Goal: Information Seeking & Learning: Find contact information

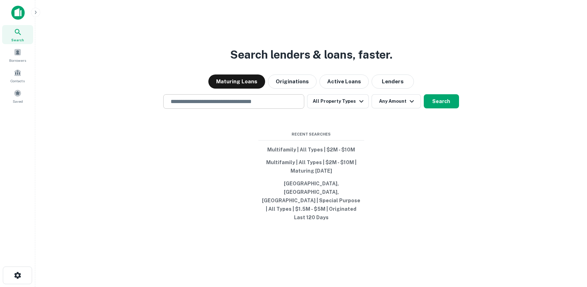
click at [233, 109] on div "​" at bounding box center [233, 101] width 141 height 14
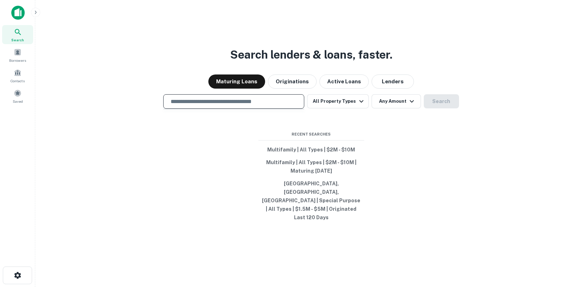
paste input "**********"
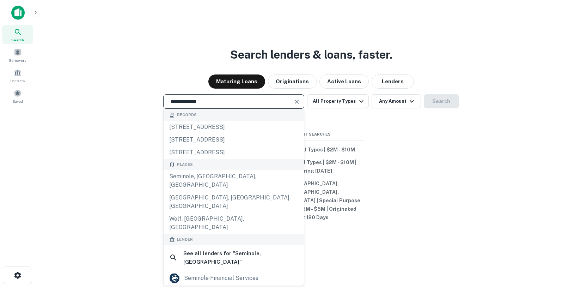
type input "**********"
click at [438, 22] on div "**********" at bounding box center [311, 160] width 541 height 287
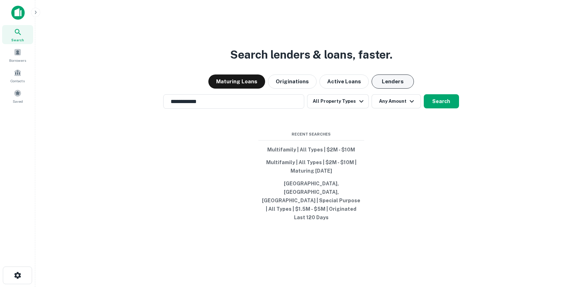
click at [389, 85] on button "Lenders" at bounding box center [393, 81] width 42 height 14
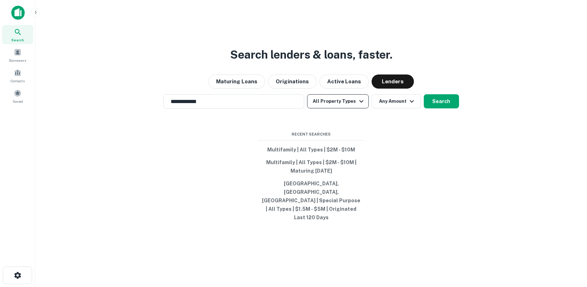
click at [348, 108] on button "All Property Types" at bounding box center [337, 101] width 61 height 14
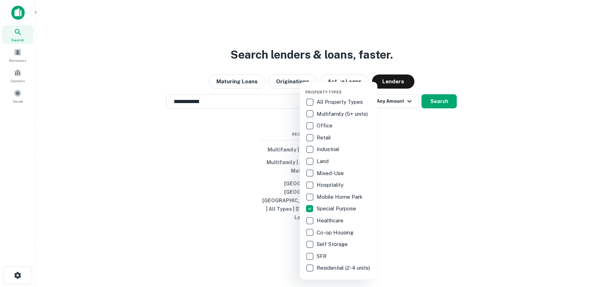
click at [415, 58] on div at bounding box center [296, 143] width 593 height 287
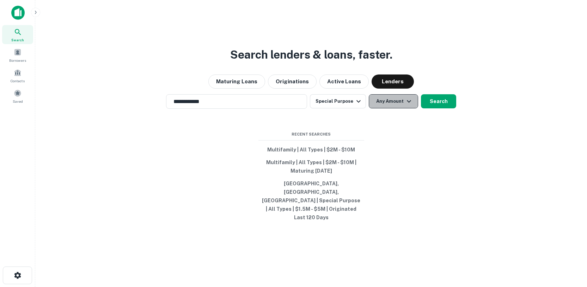
click at [405, 105] on icon "button" at bounding box center [409, 101] width 8 height 8
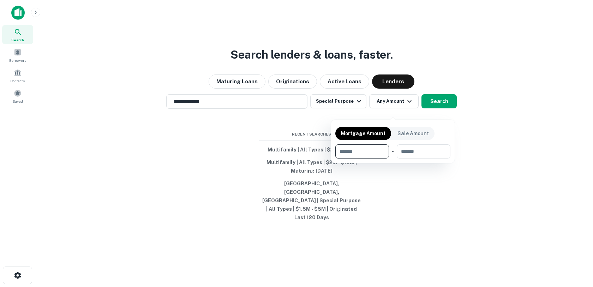
click at [382, 150] on input "number" at bounding box center [359, 151] width 49 height 14
type input "*******"
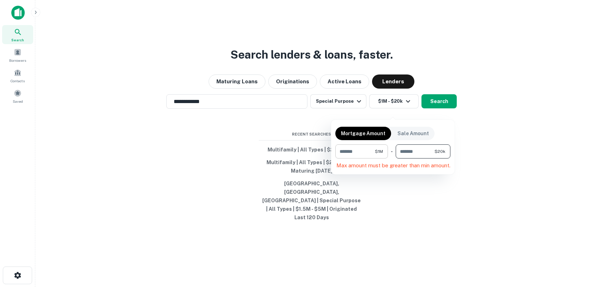
type input "*****"
click at [409, 151] on input "*****" at bounding box center [414, 151] width 39 height 14
type input "*******"
click at [488, 137] on div at bounding box center [296, 143] width 593 height 287
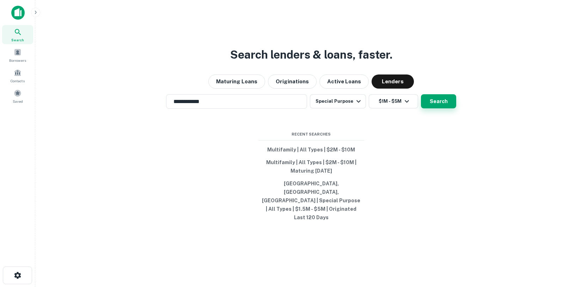
click at [454, 108] on button "Search" at bounding box center [438, 101] width 35 height 14
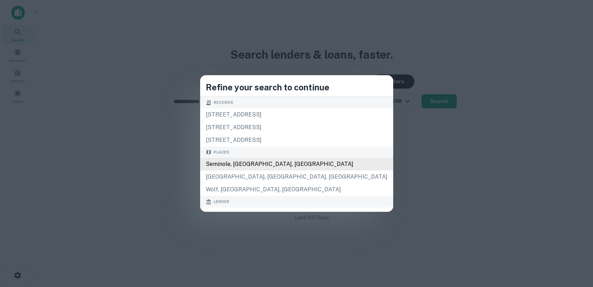
click at [271, 164] on div "Seminole, [GEOGRAPHIC_DATA], [GEOGRAPHIC_DATA]" at bounding box center [296, 164] width 193 height 13
type input "**********"
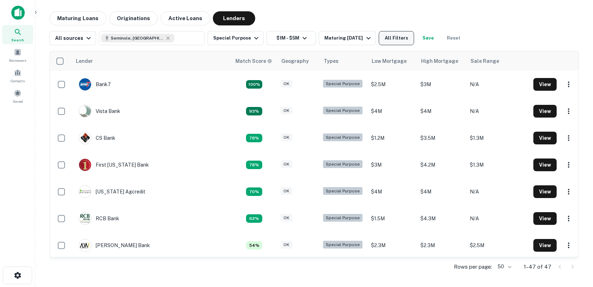
click at [386, 36] on button "All Filters" at bounding box center [395, 38] width 35 height 14
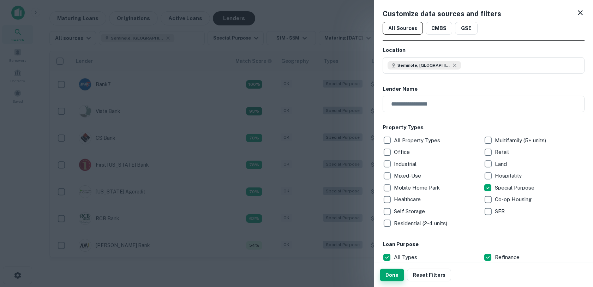
click at [391, 271] on button "Done" at bounding box center [392, 274] width 24 height 13
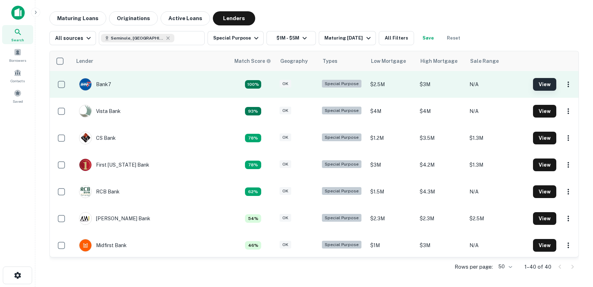
click at [545, 84] on button "View" at bounding box center [544, 84] width 23 height 13
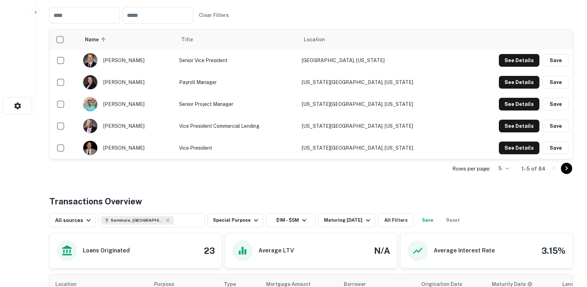
scroll to position [153, 0]
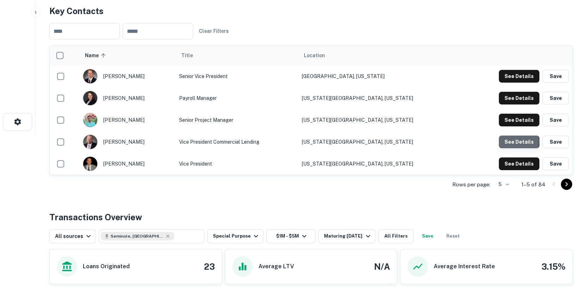
click at [513, 141] on button "See Details" at bounding box center [519, 141] width 41 height 13
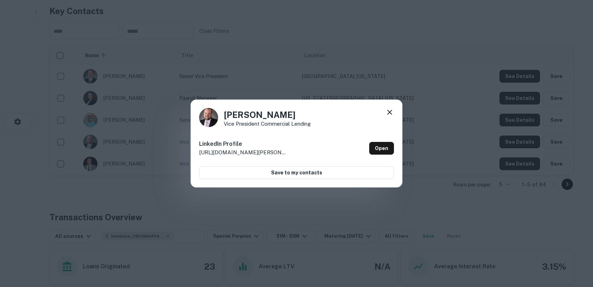
click at [390, 113] on icon at bounding box center [389, 112] width 5 height 5
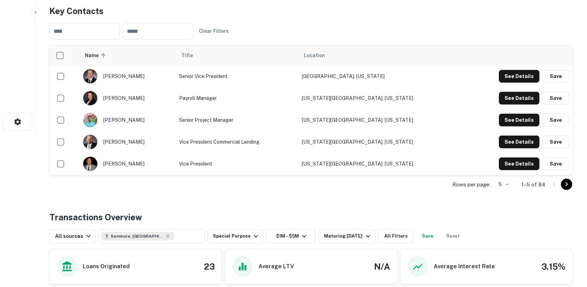
click at [122, 76] on div "[PERSON_NAME]" at bounding box center [127, 76] width 89 height 15
click at [513, 77] on button "See Details" at bounding box center [519, 76] width 41 height 13
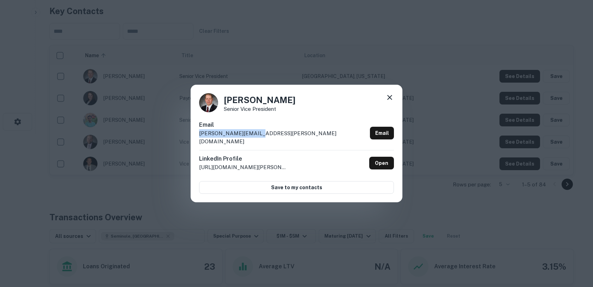
drag, startPoint x: 268, startPoint y: 140, endPoint x: 180, endPoint y: 139, distance: 88.9
click at [180, 139] on div "[PERSON_NAME] Senior Vice President Email [PERSON_NAME][EMAIL_ADDRESS][PERSON_N…" at bounding box center [296, 143] width 593 height 287
copy p "[PERSON_NAME][EMAIL_ADDRESS][PERSON_NAME][DOMAIN_NAME]"
click at [198, 55] on div "[PERSON_NAME] Senior Vice President Email [PERSON_NAME][EMAIL_ADDRESS][PERSON_N…" at bounding box center [296, 143] width 593 height 287
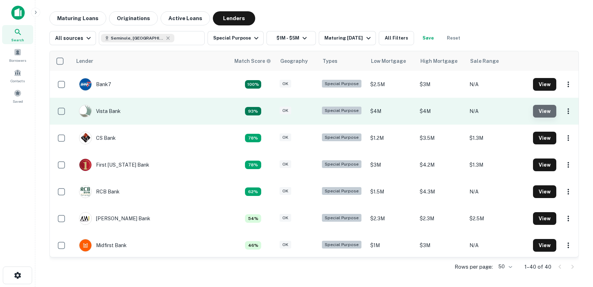
click at [536, 112] on button "View" at bounding box center [544, 111] width 23 height 13
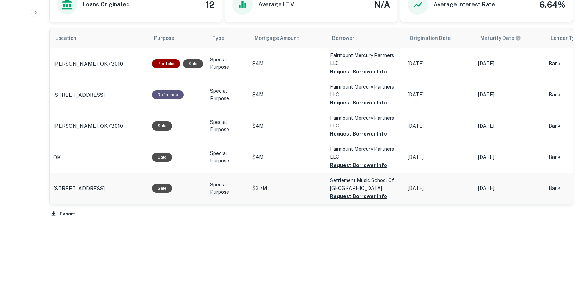
scroll to position [415, 0]
click at [289, 73] on td "$4M" at bounding box center [288, 63] width 78 height 31
click at [297, 62] on p "$4M" at bounding box center [288, 63] width 71 height 7
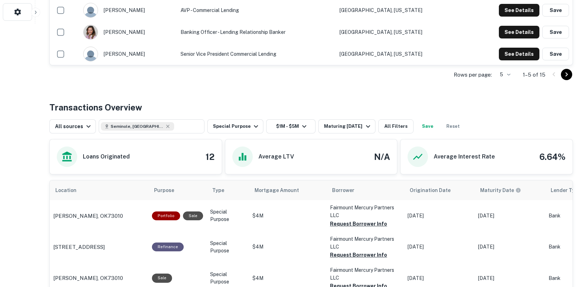
scroll to position [113, 0]
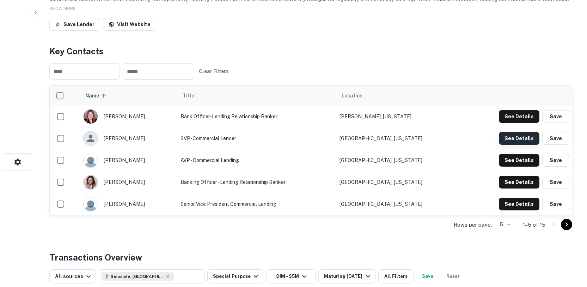
click at [510, 139] on button "See Details" at bounding box center [519, 138] width 41 height 13
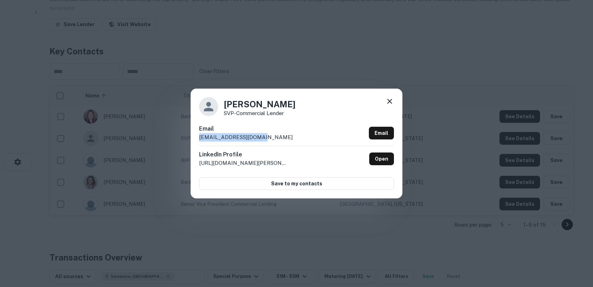
drag, startPoint x: 272, startPoint y: 139, endPoint x: 195, endPoint y: 140, distance: 76.5
click at [195, 140] on div "[PERSON_NAME] SVP-Commercial Lender Email [EMAIL_ADDRESS][DOMAIN_NAME] Email Li…" at bounding box center [296, 143] width 212 height 109
click at [299, 101] on div "[PERSON_NAME] SVP-Commercial Lender" at bounding box center [296, 106] width 195 height 19
drag, startPoint x: 225, startPoint y: 96, endPoint x: 366, endPoint y: 134, distance: 146.1
click at [366, 134] on div "[PERSON_NAME] SVP-Commercial Lender Email [EMAIL_ADDRESS][DOMAIN_NAME] Email Li…" at bounding box center [296, 143] width 212 height 109
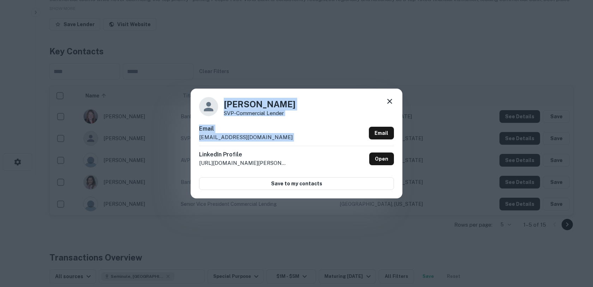
copy div "[PERSON_NAME] SVP-Commercial Lender Email [EMAIL_ADDRESS][DOMAIN_NAME] Email"
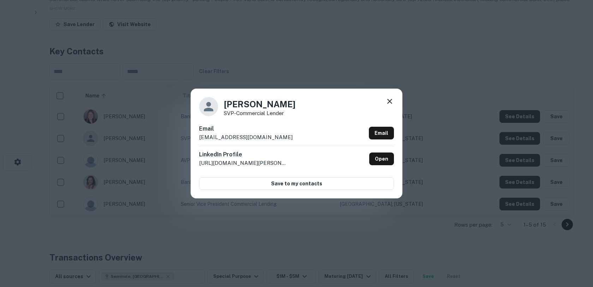
click at [202, 44] on div "[PERSON_NAME] SVP-Commercial Lender Email [EMAIL_ADDRESS][DOMAIN_NAME] Email Li…" at bounding box center [296, 143] width 593 height 287
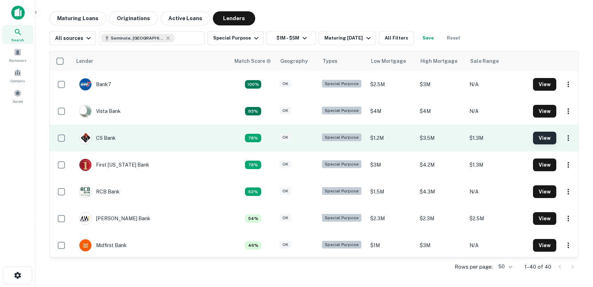
click at [533, 139] on button "View" at bounding box center [544, 138] width 23 height 13
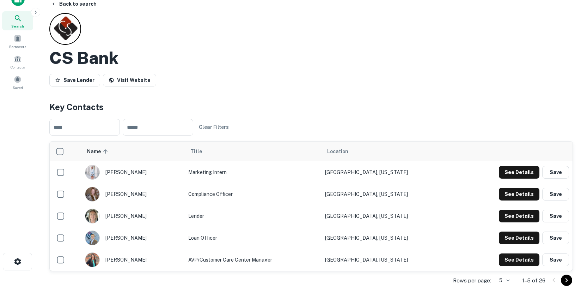
scroll to position [48, 0]
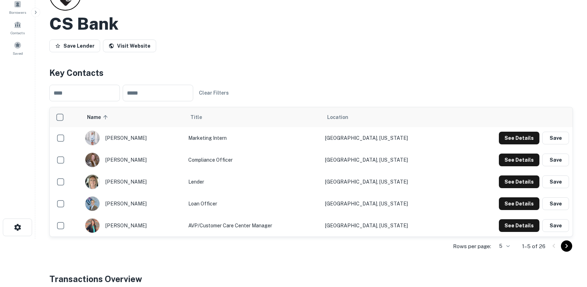
click at [212, 37] on div "CS Bank Save Lender Visit Website" at bounding box center [311, 17] width 524 height 76
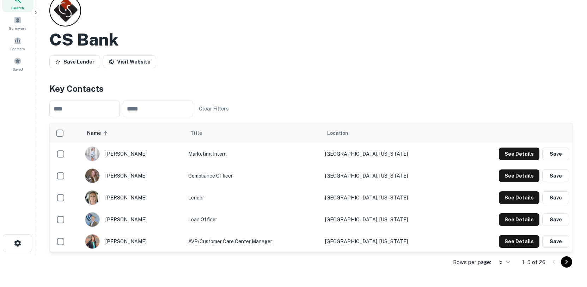
scroll to position [0, 0]
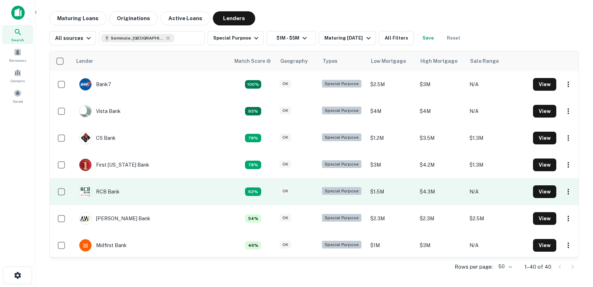
click at [121, 190] on td "RCB Bank" at bounding box center [99, 192] width 48 height 20
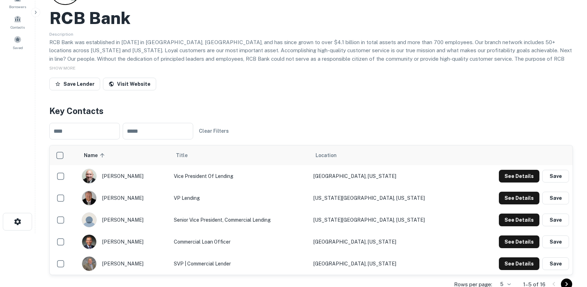
scroll to position [54, 0]
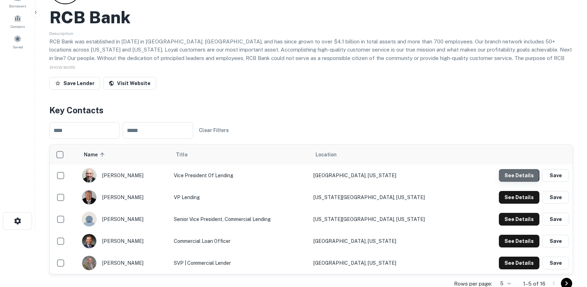
click at [514, 174] on button "See Details" at bounding box center [519, 175] width 41 height 13
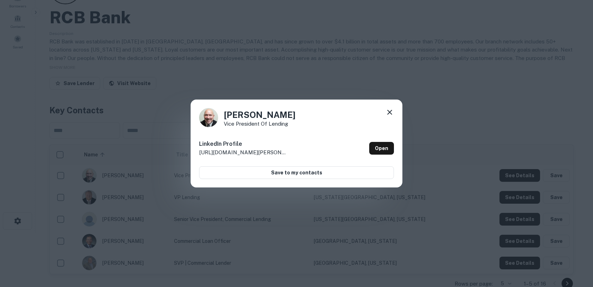
click at [273, 71] on div "[PERSON_NAME] Vice President Of Lending LinkedIn Profile [URL][DOMAIN_NAME][PER…" at bounding box center [296, 143] width 593 height 287
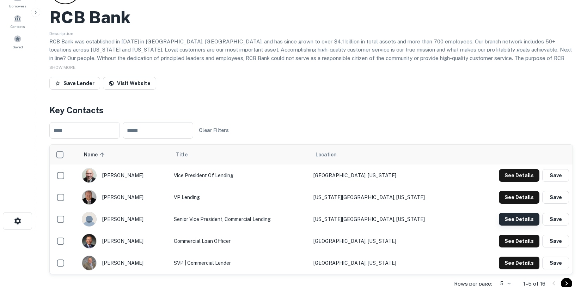
click at [516, 218] on button "See Details" at bounding box center [519, 219] width 41 height 13
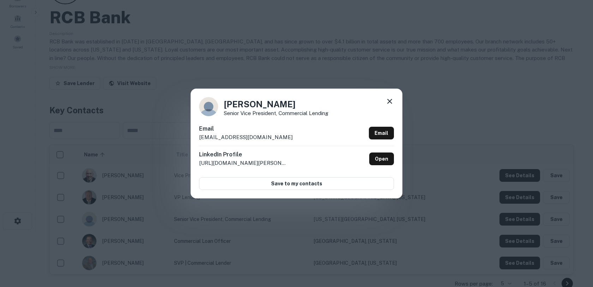
drag, startPoint x: 200, startPoint y: 95, endPoint x: 383, endPoint y: 167, distance: 196.9
click at [383, 167] on div "[PERSON_NAME] Senior Vice President, Commercial Lending Email [EMAIL_ADDRESS][D…" at bounding box center [296, 143] width 212 height 109
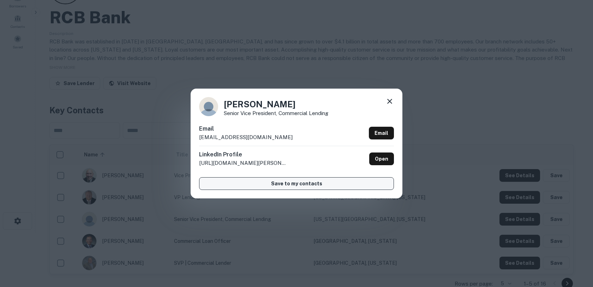
copy div "[PERSON_NAME] Senior Vice President, Commercial Lending Email [EMAIL_ADDRESS][D…"
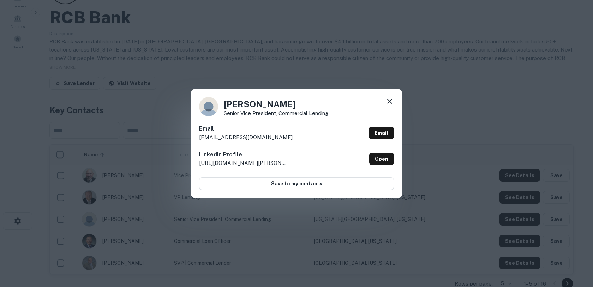
click at [171, 87] on div "[PERSON_NAME] Senior Vice President, Commercial Lending Email [EMAIL_ADDRESS][D…" at bounding box center [296, 143] width 593 height 287
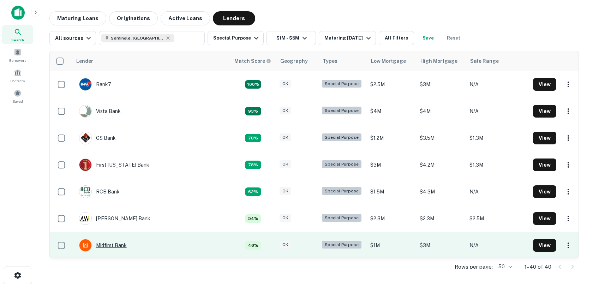
click at [112, 245] on div "Midfirst Bank" at bounding box center [103, 245] width 48 height 13
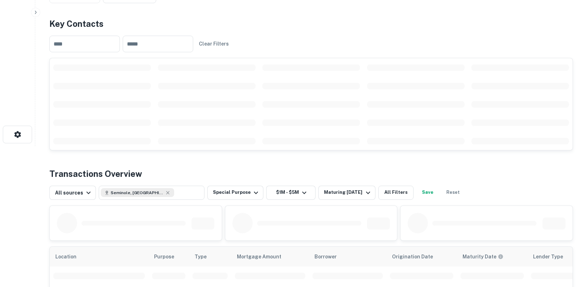
scroll to position [149, 0]
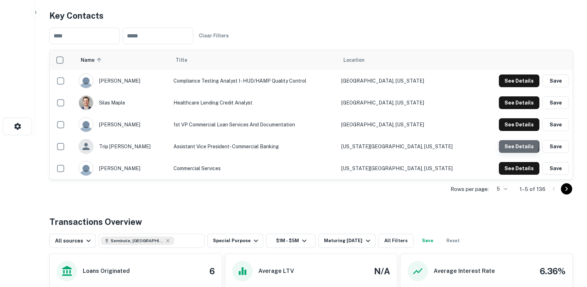
click at [509, 144] on button "See Details" at bounding box center [519, 146] width 41 height 13
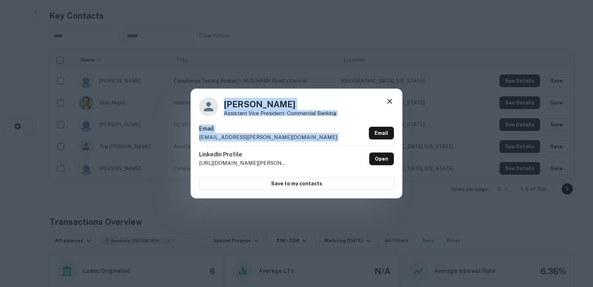
drag, startPoint x: 201, startPoint y: 101, endPoint x: 333, endPoint y: 144, distance: 138.5
click at [333, 144] on div "[PERSON_NAME] Assistant Vice President- Commercial Banking Email [EMAIL_ADDRESS…" at bounding box center [296, 143] width 212 height 109
copy div "[PERSON_NAME] Assistant Vice President- Commercial Banking Email [EMAIL_ADDRESS…"
click at [321, 57] on div "[PERSON_NAME] Assistant Vice President- Commercial Banking Email [EMAIL_ADDRESS…" at bounding box center [296, 143] width 593 height 287
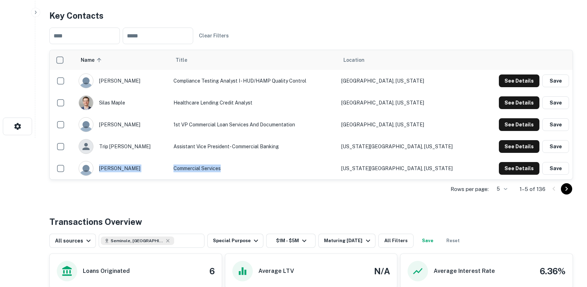
drag, startPoint x: 69, startPoint y: 168, endPoint x: 283, endPoint y: 171, distance: 214.1
click at [284, 170] on tr "[PERSON_NAME] Commercial services [US_STATE][GEOGRAPHIC_DATA], [US_STATE] See D…" at bounding box center [311, 168] width 523 height 22
click at [278, 180] on div "Rows per page: 5 * 1–5 of 136" at bounding box center [311, 189] width 524 height 19
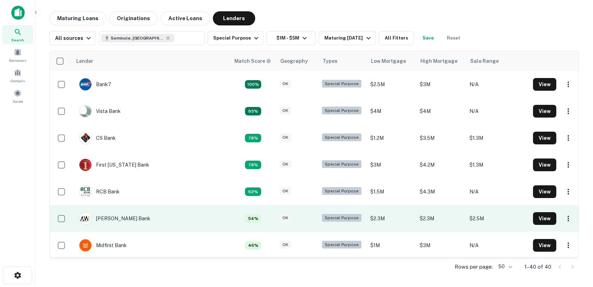
click at [495, 219] on td "$2.5M" at bounding box center [498, 218] width 64 height 27
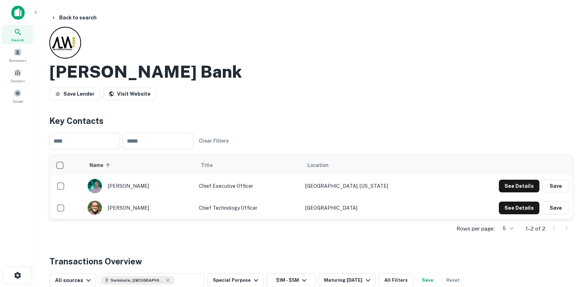
click at [279, 99] on div "Save Lender Visit Website" at bounding box center [311, 95] width 524 height 16
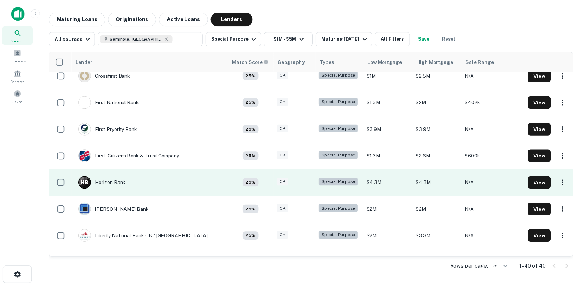
scroll to position [498, 0]
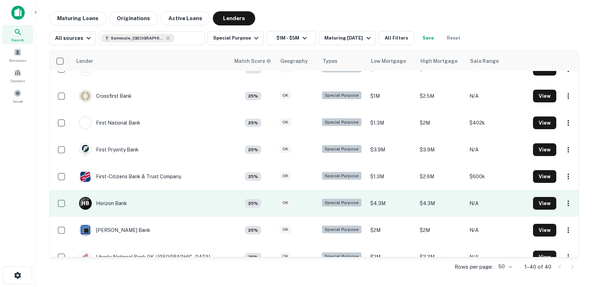
click at [210, 200] on td "H B Horizon Bank" at bounding box center [151, 203] width 158 height 27
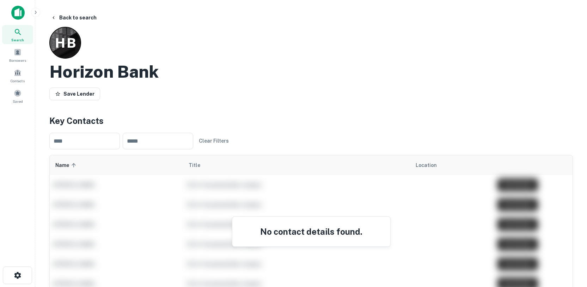
scroll to position [127, 0]
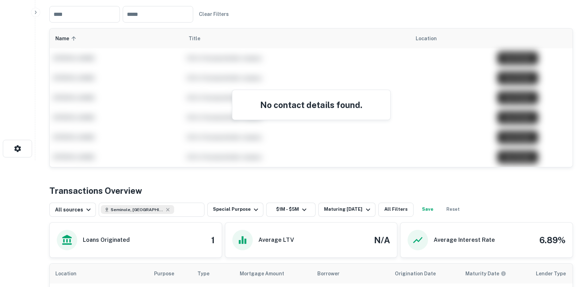
click at [283, 110] on h4 "No contact details found." at bounding box center [311, 104] width 141 height 13
click at [234, 120] on div "No contact details found." at bounding box center [311, 98] width 523 height 138
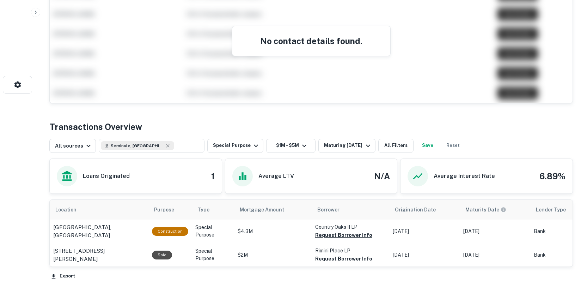
scroll to position [253, 0]
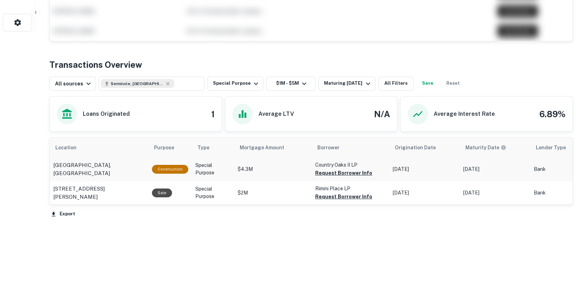
click at [247, 170] on p "$4.3M" at bounding box center [273, 168] width 71 height 7
click at [184, 194] on div "Sale" at bounding box center [170, 192] width 36 height 9
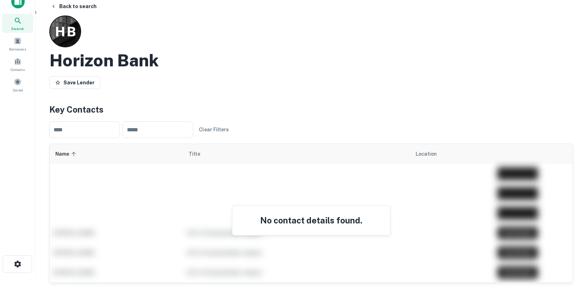
scroll to position [0, 0]
